Goal: Task Accomplishment & Management: Manage account settings

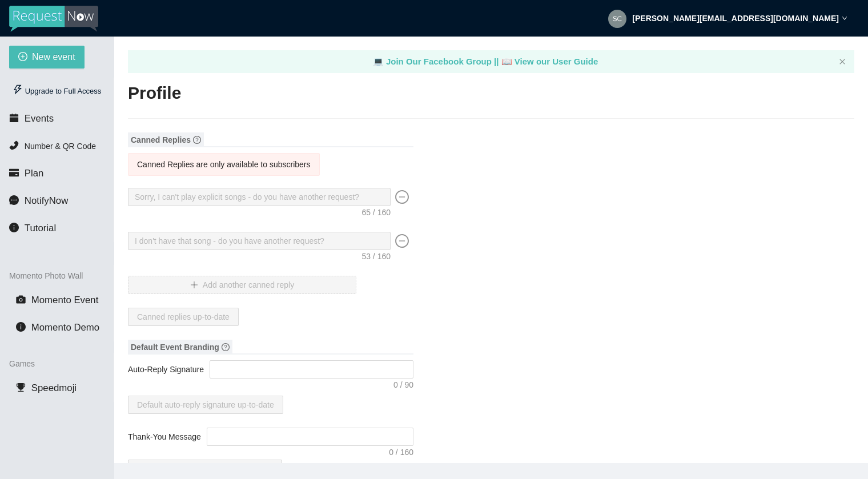
type textarea "[URL][DOMAIN_NAME]"
type input "EatMyBeats"
type input "DJ"
type input "[PERSON_NAME][EMAIL_ADDRESS][DOMAIN_NAME]"
type input "(205) 758-9119"
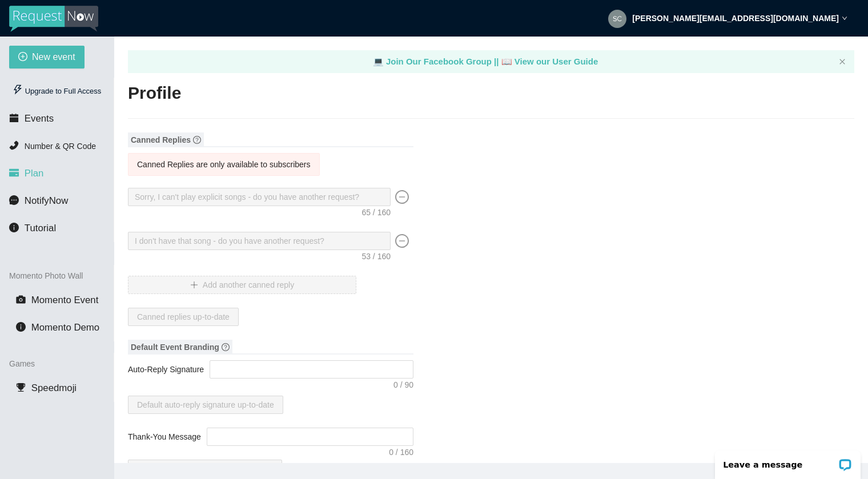
click at [34, 170] on span "Plan" at bounding box center [34, 173] width 19 height 11
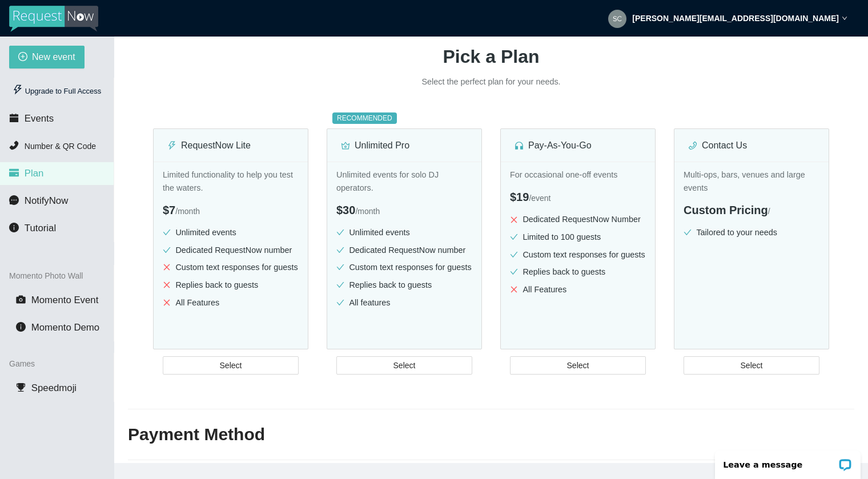
scroll to position [103, 0]
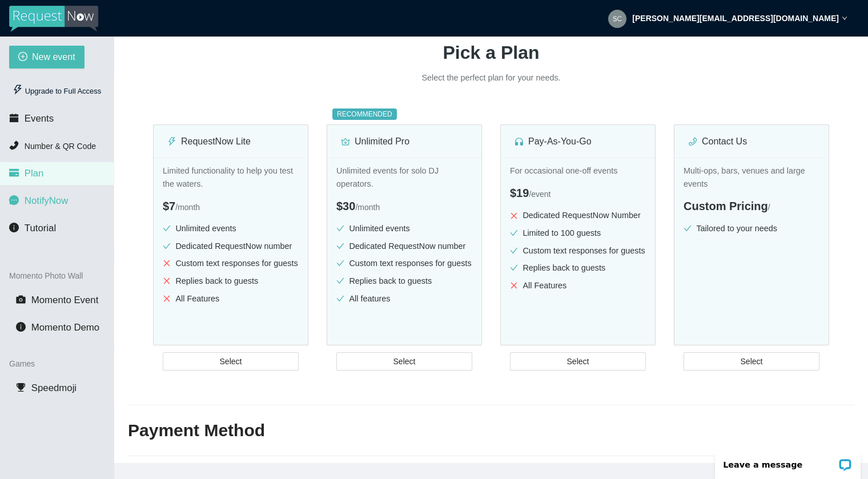
click at [44, 199] on span "NotifyNow" at bounding box center [46, 200] width 43 height 11
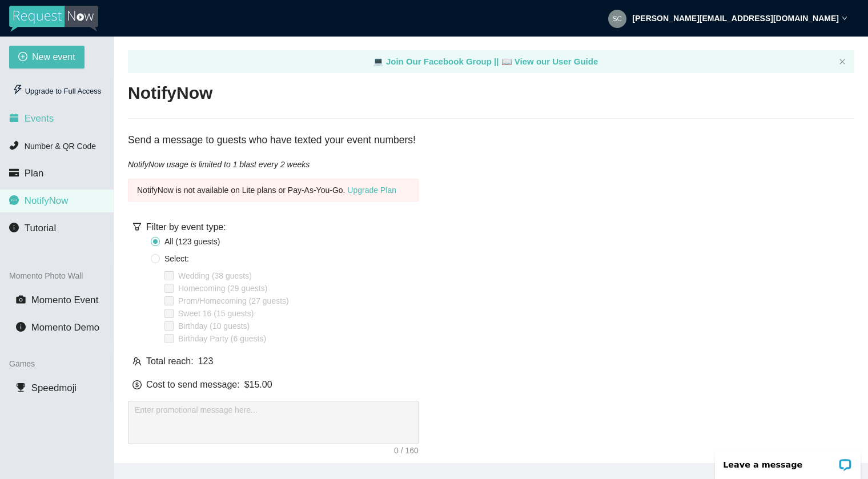
click at [40, 119] on span "Events" at bounding box center [39, 118] width 29 height 11
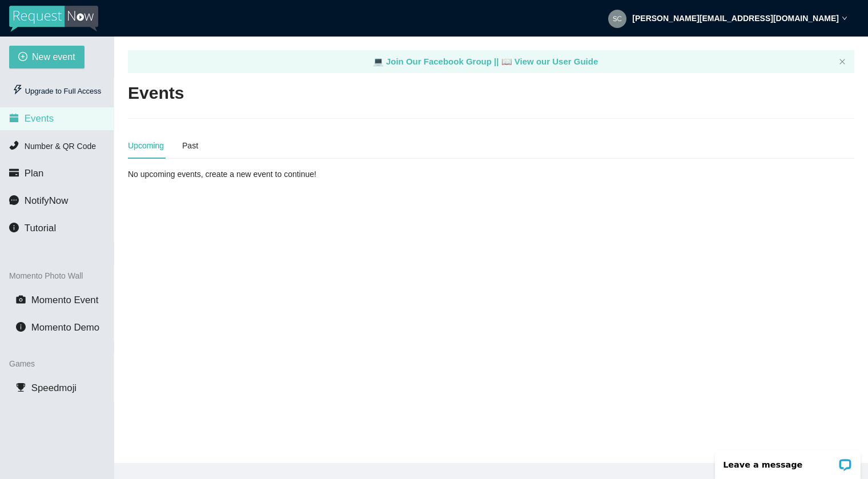
click at [205, 144] on div "Upcoming Past" at bounding box center [491, 145] width 726 height 26
click at [194, 146] on div "Past" at bounding box center [190, 145] width 16 height 13
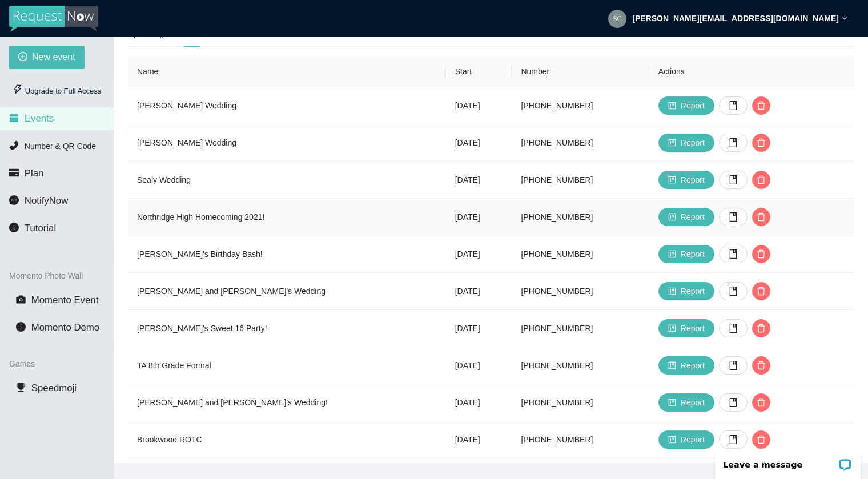
scroll to position [111, 0]
click at [732, 106] on icon "book" at bounding box center [733, 106] width 9 height 9
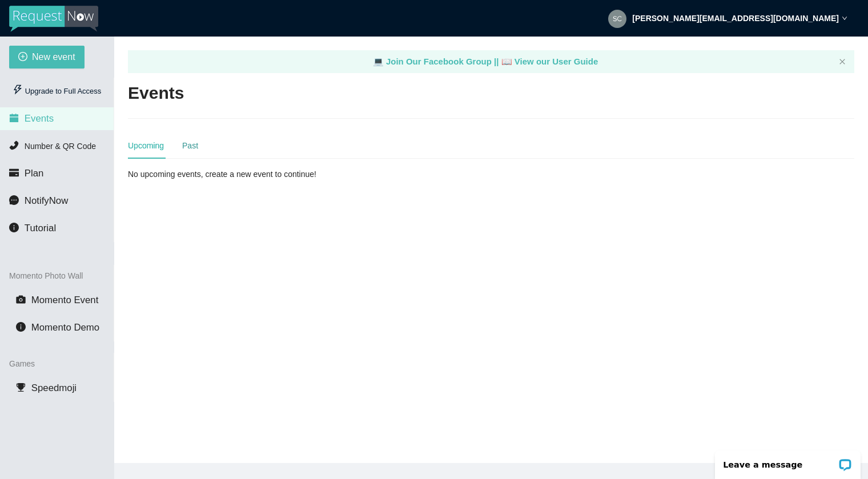
click at [186, 146] on div "Past" at bounding box center [190, 145] width 16 height 13
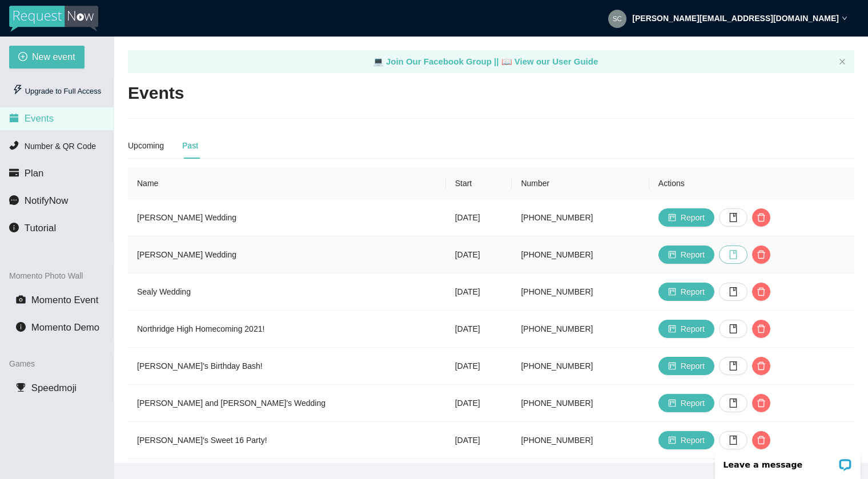
click at [737, 255] on icon "book" at bounding box center [733, 254] width 9 height 9
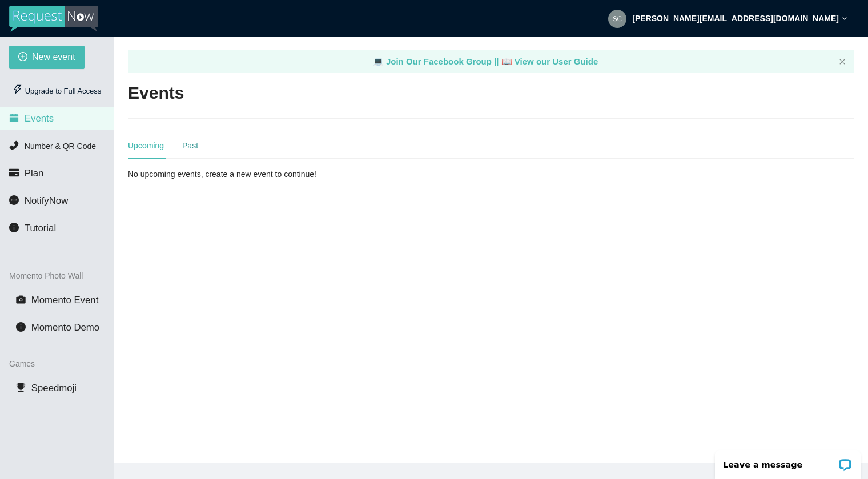
click at [194, 145] on div "Past" at bounding box center [190, 145] width 16 height 13
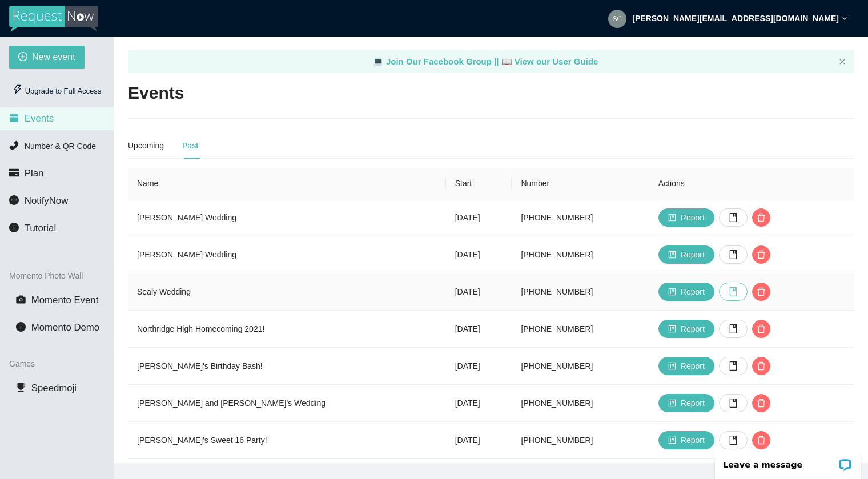
click at [737, 291] on icon "book" at bounding box center [733, 291] width 9 height 9
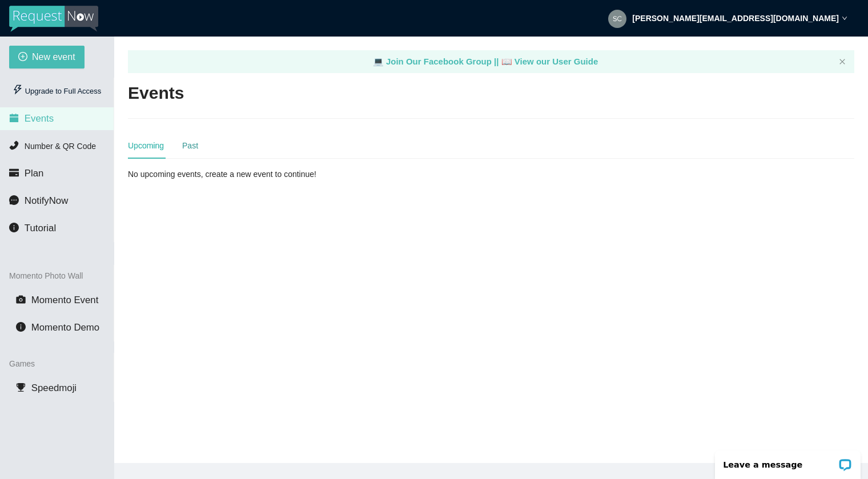
click at [198, 148] on div "Past" at bounding box center [190, 145] width 16 height 13
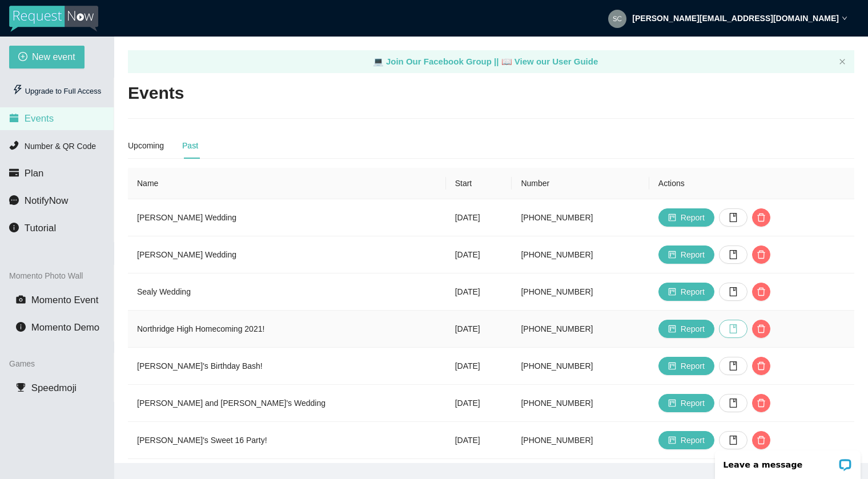
click at [737, 328] on icon "book" at bounding box center [733, 328] width 9 height 9
